Goal: Obtain resource: Obtain resource

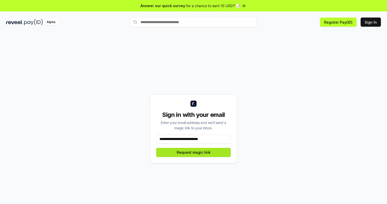
type input "**********"
click at [193, 152] on button "Request magic link" at bounding box center [193, 152] width 75 height 9
